Goal: Information Seeking & Learning: Learn about a topic

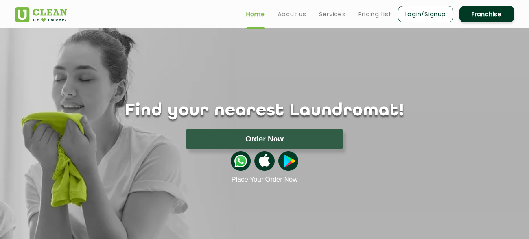
drag, startPoint x: 240, startPoint y: 64, endPoint x: 245, endPoint y: 64, distance: 5.1
click at [240, 64] on div "Find your nearest Laundromat! Please select the location Order Now Place Your O…" at bounding box center [264, 105] width 511 height 155
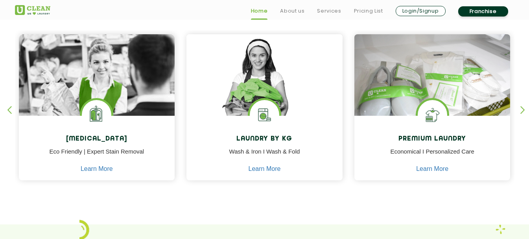
scroll to position [354, 0]
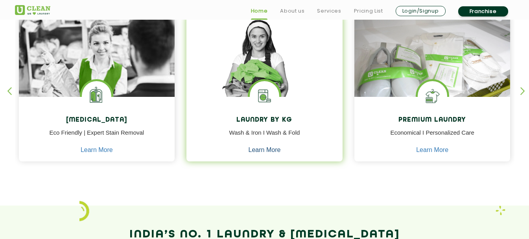
click at [264, 149] on link "Learn More" at bounding box center [265, 149] width 32 height 7
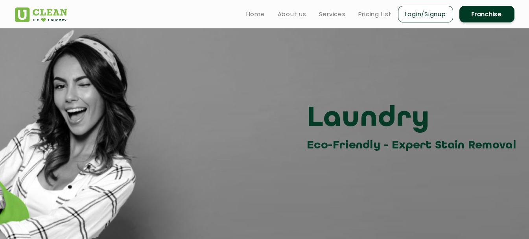
click at [214, 154] on section "Laundry Eco-Friendly - Expert Stain Removal" at bounding box center [264, 165] width 529 height 275
click at [251, 11] on link "Home" at bounding box center [255, 13] width 19 height 9
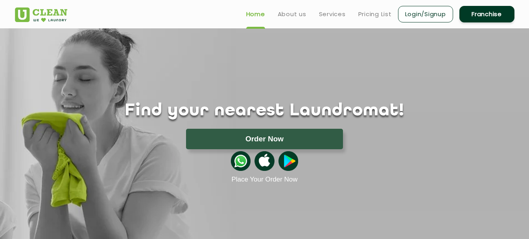
click at [272, 74] on div "Find your nearest Laundromat! Please select the location Order Now Place Your O…" at bounding box center [264, 105] width 511 height 155
click at [374, 14] on link "Pricing List" at bounding box center [374, 13] width 33 height 9
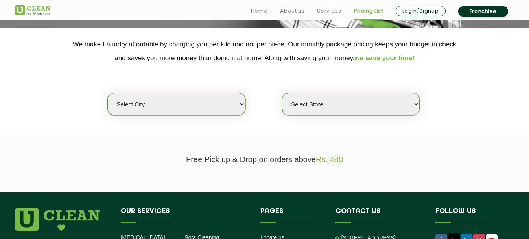
scroll to position [157, 0]
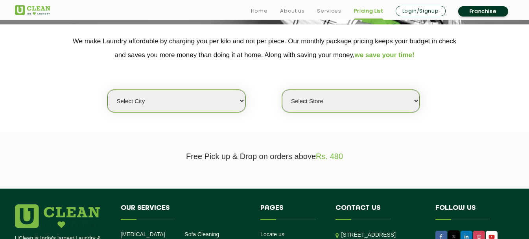
click at [173, 98] on select "Select city [GEOGRAPHIC_DATA] [GEOGRAPHIC_DATA] [GEOGRAPHIC_DATA] [GEOGRAPHIC_D…" at bounding box center [176, 101] width 138 height 22
select select "98"
click at [280, 133] on section "Free Pick up & Drop on orders above Rs. 480" at bounding box center [264, 160] width 529 height 56
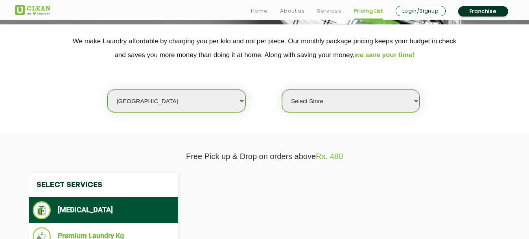
select select "0"
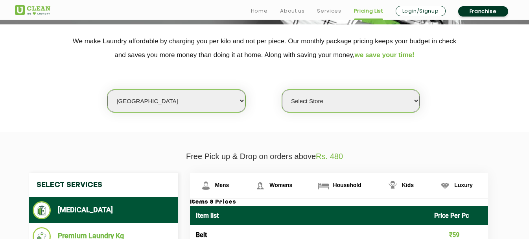
click at [190, 101] on select "Select city [GEOGRAPHIC_DATA] [GEOGRAPHIC_DATA] [GEOGRAPHIC_DATA] [GEOGRAPHIC_D…" at bounding box center [176, 101] width 138 height 22
select select "80"
click at [107, 90] on select "Select city [GEOGRAPHIC_DATA] [GEOGRAPHIC_DATA] [GEOGRAPHIC_DATA] [GEOGRAPHIC_D…" at bounding box center [176, 101] width 138 height 22
select select "0"
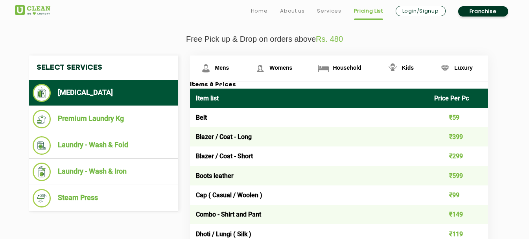
scroll to position [275, 0]
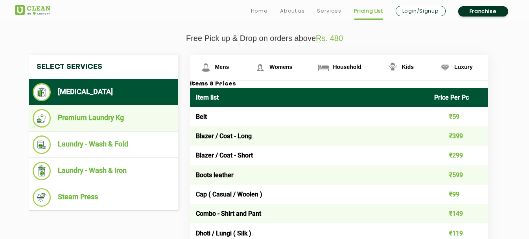
click at [92, 119] on li "Premium Laundry Kg" at bounding box center [104, 118] width 142 height 18
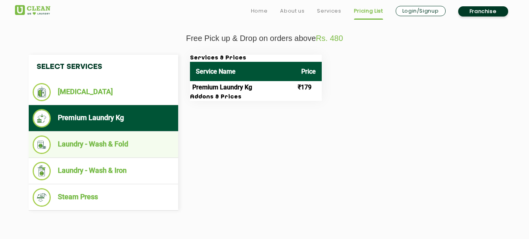
click at [114, 145] on li "Laundry - Wash & Fold" at bounding box center [104, 144] width 142 height 18
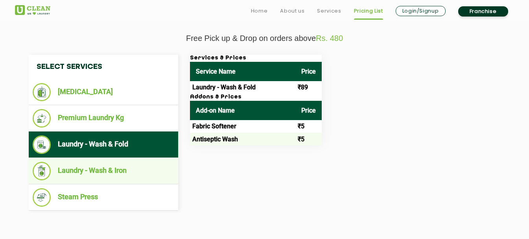
click at [88, 170] on li "Laundry - Wash & Iron" at bounding box center [104, 171] width 142 height 18
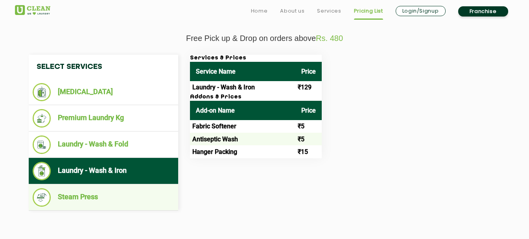
click at [71, 199] on li "Steam Press" at bounding box center [104, 197] width 142 height 18
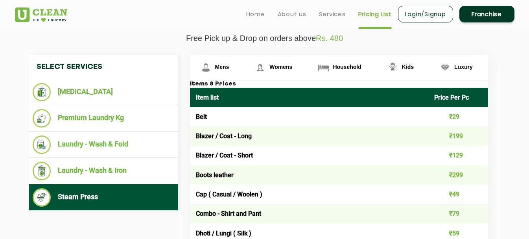
scroll to position [157, 0]
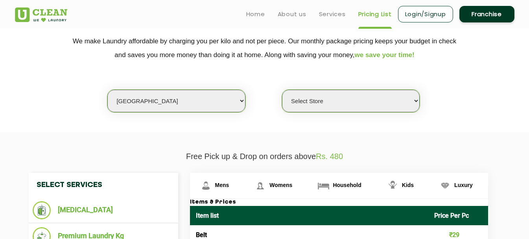
click at [171, 99] on select "Select city [GEOGRAPHIC_DATA] [GEOGRAPHIC_DATA] [GEOGRAPHIC_DATA] [GEOGRAPHIC_D…" at bounding box center [176, 101] width 138 height 22
select select "31"
click at [107, 90] on select "Select city [GEOGRAPHIC_DATA] [GEOGRAPHIC_DATA] [GEOGRAPHIC_DATA] [GEOGRAPHIC_D…" at bounding box center [176, 101] width 138 height 22
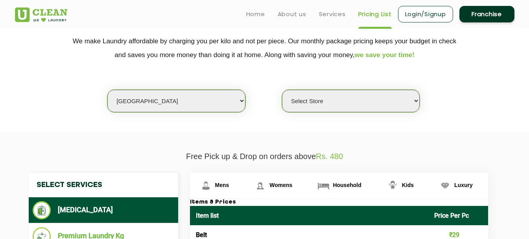
select select "0"
click at [325, 98] on select "Select Store" at bounding box center [351, 101] width 138 height 22
click at [416, 100] on select "Select Store" at bounding box center [351, 101] width 138 height 22
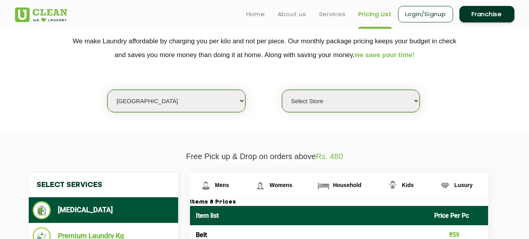
click at [416, 100] on select "Select Store" at bounding box center [351, 101] width 138 height 22
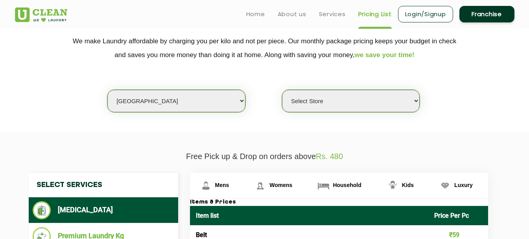
click at [416, 100] on select "Select Store" at bounding box center [351, 101] width 138 height 22
click at [137, 104] on select "Select city [GEOGRAPHIC_DATA] [GEOGRAPHIC_DATA] [GEOGRAPHIC_DATA] [GEOGRAPHIC_D…" at bounding box center [176, 101] width 138 height 22
select select "27"
click at [107, 90] on select "Select city [GEOGRAPHIC_DATA] [GEOGRAPHIC_DATA] [GEOGRAPHIC_DATA] [GEOGRAPHIC_D…" at bounding box center [176, 101] width 138 height 22
click at [349, 102] on select "Select Store UClean Patiala [PERSON_NAME] Enclave [GEOGRAPHIC_DATA]" at bounding box center [351, 101] width 138 height 22
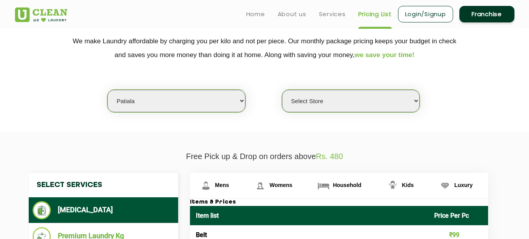
select select "66"
click at [282, 90] on select "Select Store UClean Patiala [PERSON_NAME] Enclave [GEOGRAPHIC_DATA]" at bounding box center [351, 101] width 138 height 22
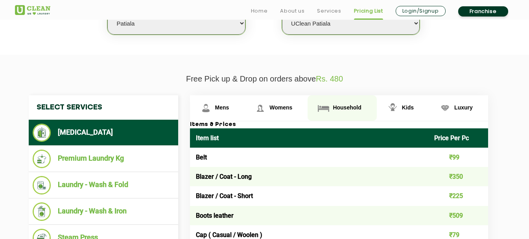
scroll to position [236, 0]
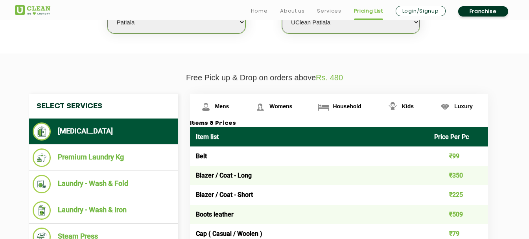
click at [232, 175] on td "Blazer / Coat - Long" at bounding box center [309, 175] width 239 height 19
click at [284, 178] on td "Blazer / Coat - Long" at bounding box center [309, 175] width 239 height 19
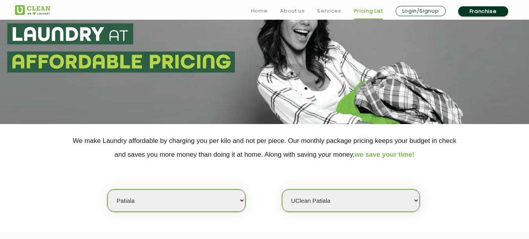
scroll to position [39, 0]
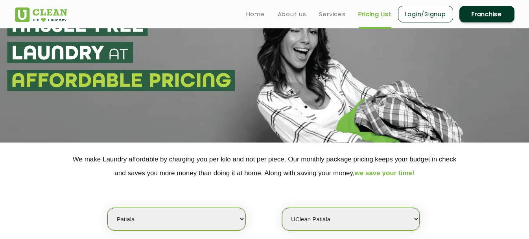
click at [484, 12] on link "Franchise" at bounding box center [486, 14] width 55 height 17
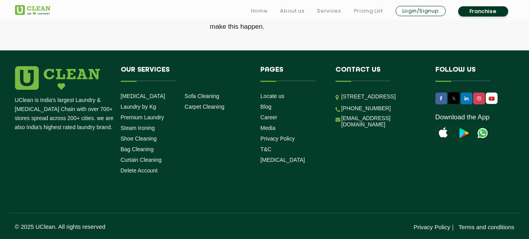
scroll to position [2740, 0]
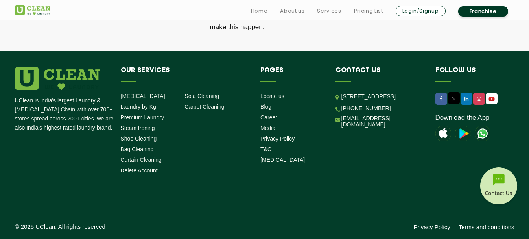
click at [479, 134] on img at bounding box center [483, 133] width 16 height 16
click at [473, 226] on link "Terms and conditions" at bounding box center [487, 226] width 56 height 7
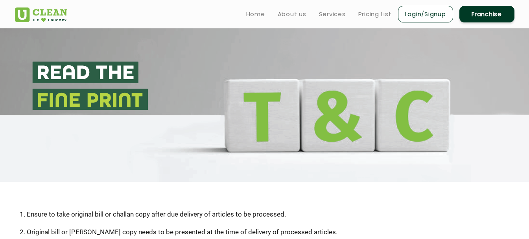
click at [423, 15] on link "Login/Signup" at bounding box center [425, 14] width 55 height 17
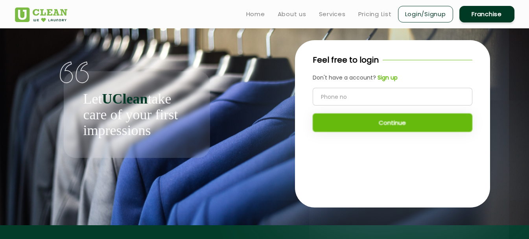
click at [384, 78] on b "Sign up" at bounding box center [388, 78] width 20 height 8
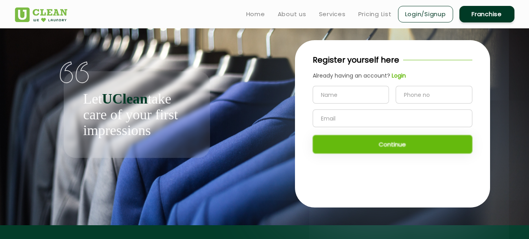
click at [236, 68] on div "Let UClean take care of your first impressions" at bounding box center [137, 92] width 244 height 129
